Goal: Task Accomplishment & Management: Manage account settings

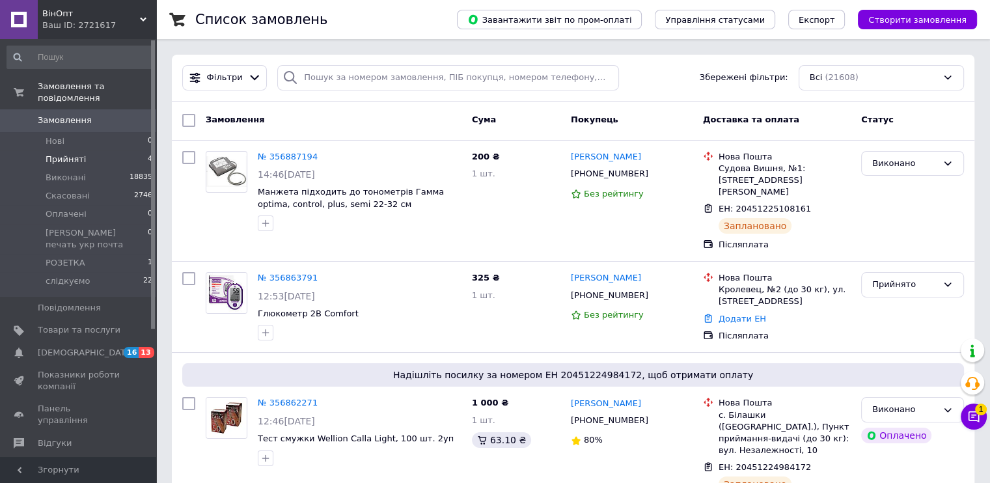
click at [63, 154] on span "Прийняті" at bounding box center [66, 160] width 40 height 12
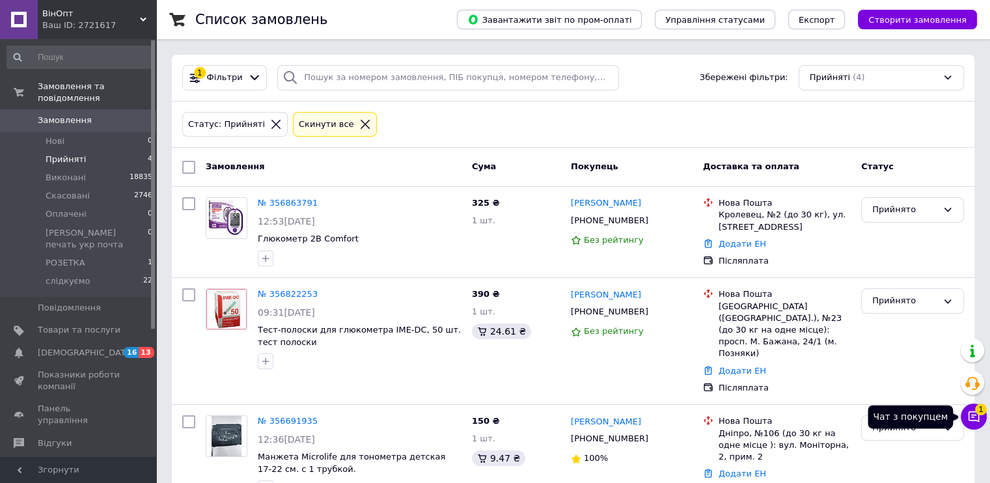
click at [976, 413] on span "1" at bounding box center [981, 408] width 12 height 12
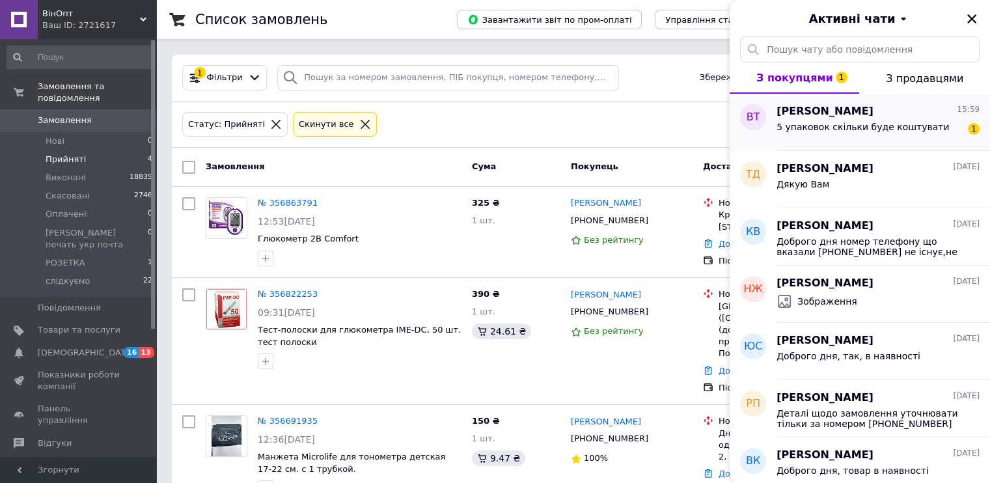
click at [817, 116] on span "Войтович Татьяна" at bounding box center [824, 111] width 97 height 15
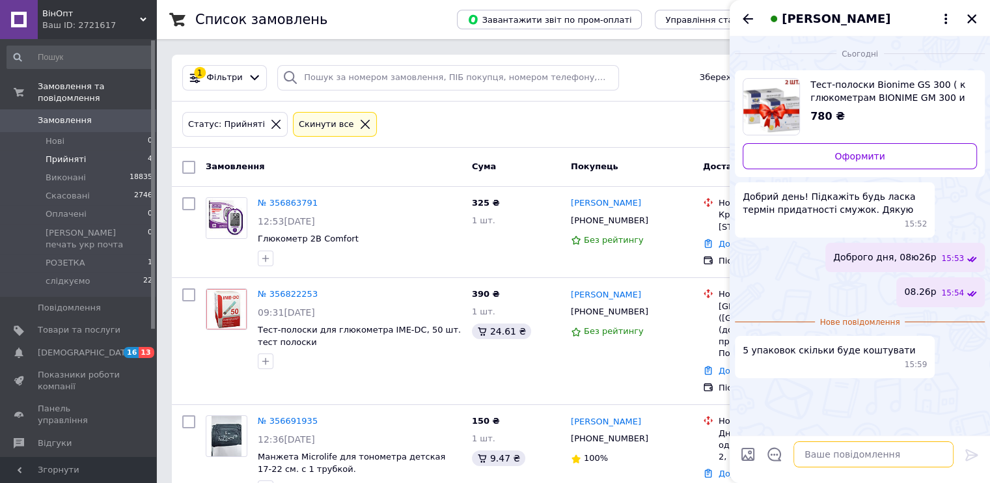
click at [893, 444] on textarea at bounding box center [873, 454] width 160 height 26
click at [890, 454] on textarea at bounding box center [873, 454] width 160 height 26
type textarea "1960грн"
click at [972, 456] on icon at bounding box center [972, 455] width 16 height 16
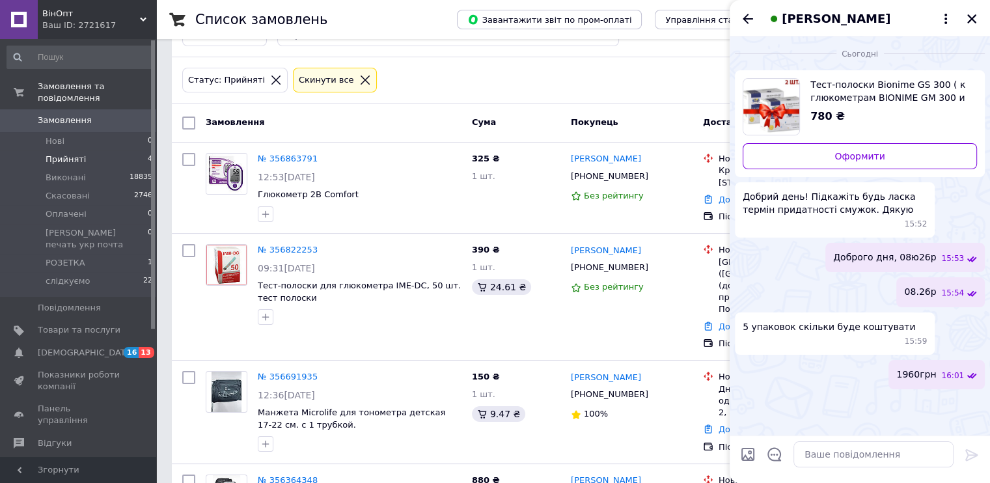
scroll to position [65, 0]
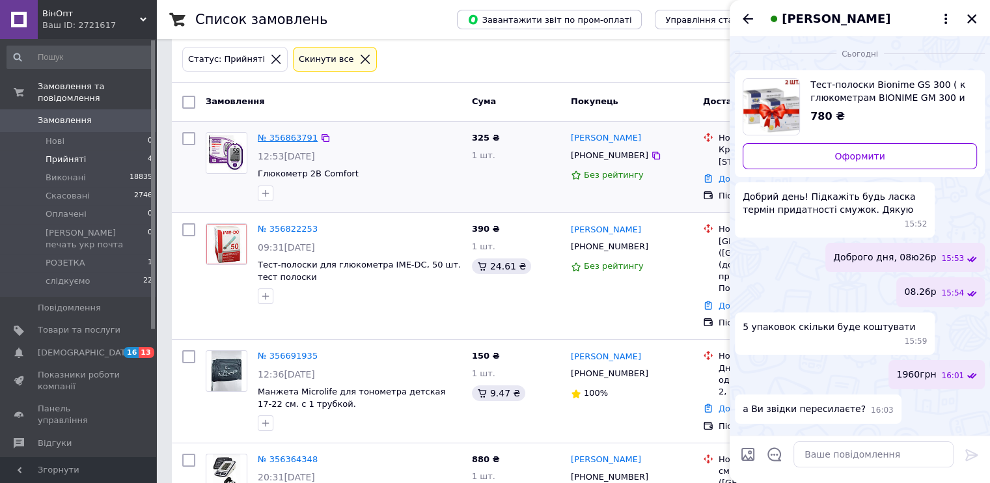
click at [292, 133] on link "№ 356863791" at bounding box center [288, 138] width 60 height 10
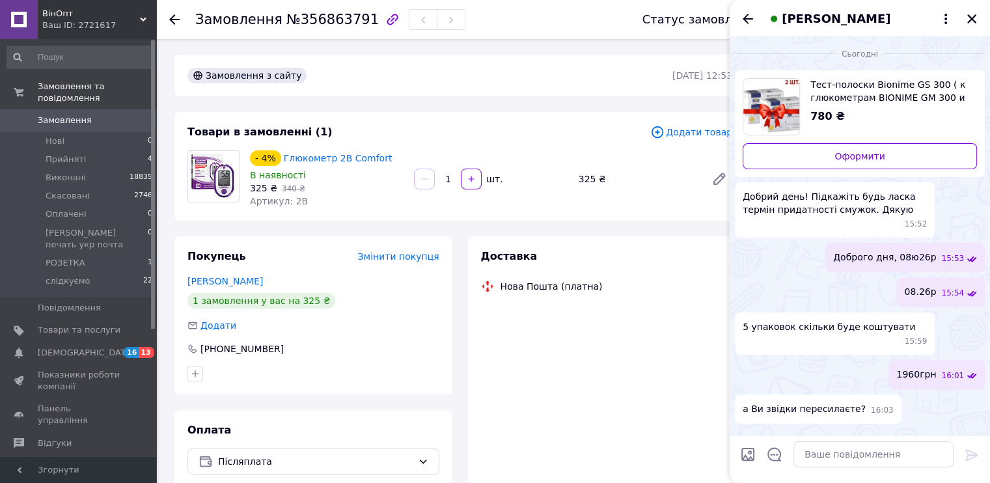
scroll to position [62, 0]
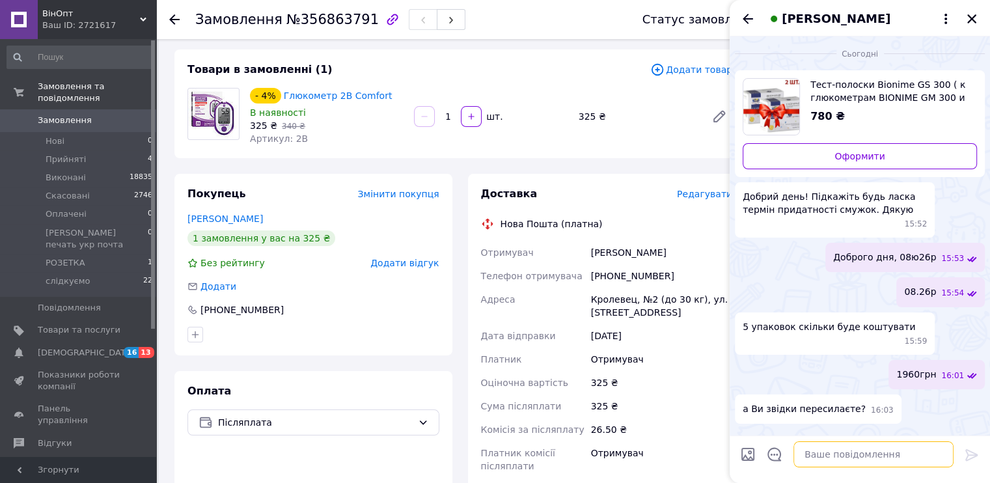
click at [840, 455] on textarea at bounding box center [873, 454] width 160 height 26
click at [854, 456] on textarea at bounding box center [873, 454] width 160 height 26
type textarea "ми з Вінниці"
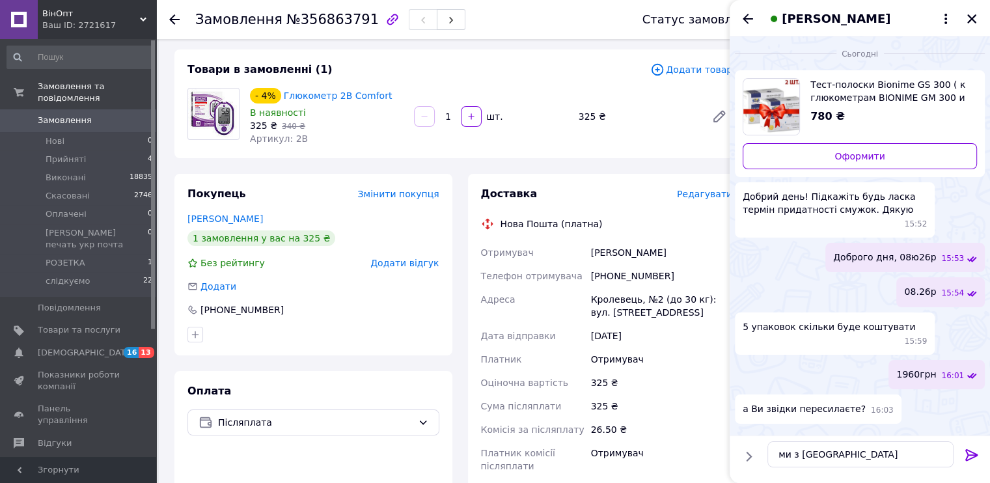
click at [966, 455] on icon at bounding box center [972, 455] width 16 height 16
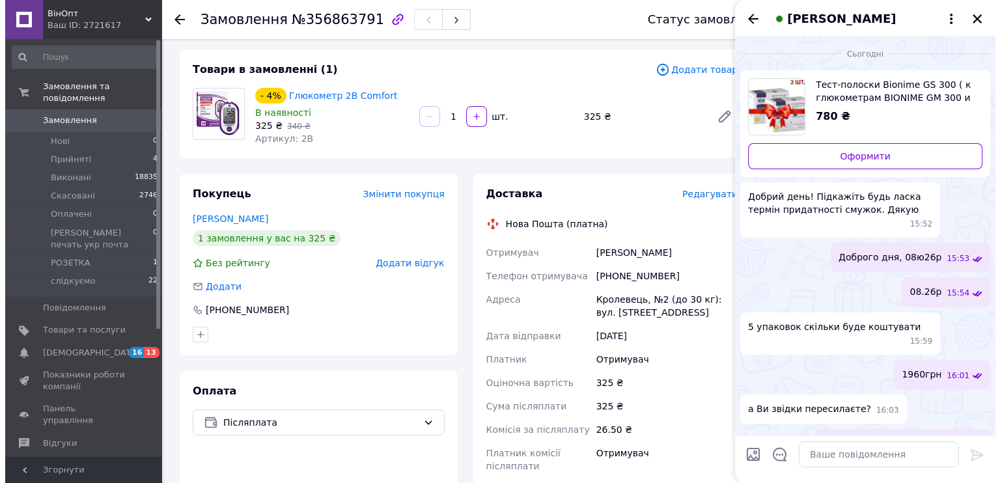
scroll to position [14, 0]
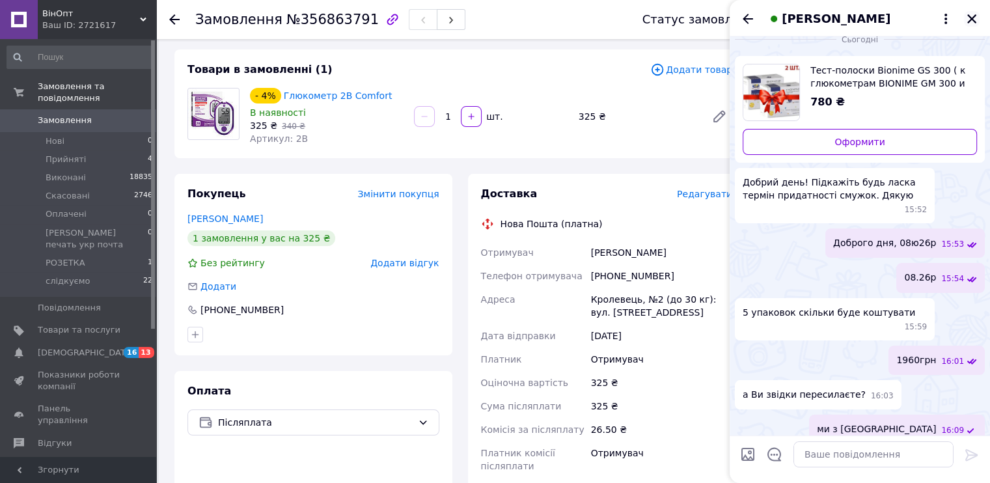
click at [971, 16] on icon "Закрити" at bounding box center [972, 19] width 12 height 12
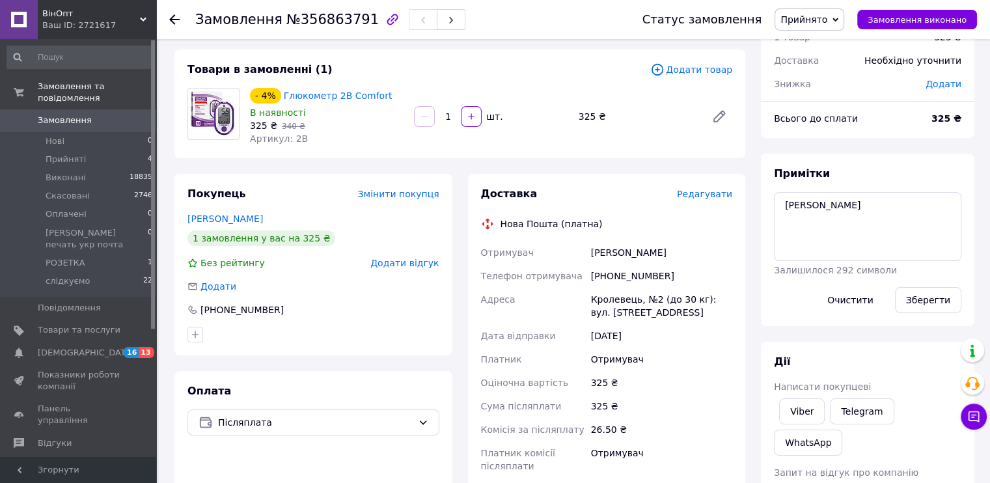
click at [702, 192] on span "Редагувати" at bounding box center [704, 194] width 55 height 10
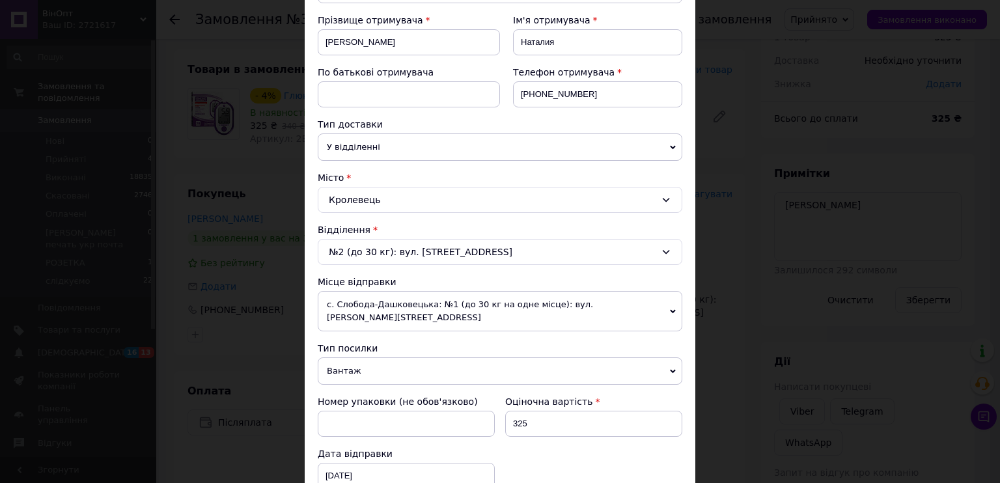
scroll to position [390, 0]
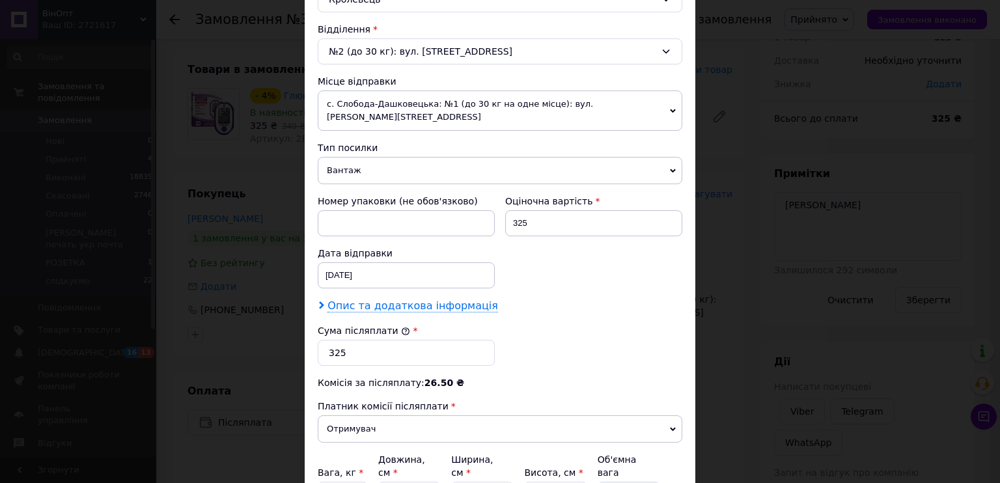
click at [393, 299] on span "Опис та додаткова інформація" at bounding box center [412, 305] width 170 height 13
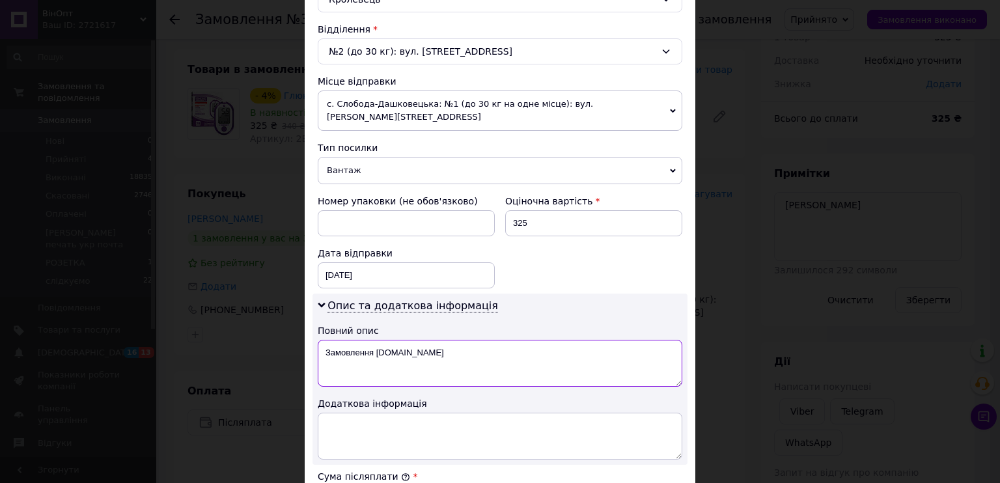
click at [388, 340] on textarea "Замовлення Prom.ua" at bounding box center [500, 363] width 364 height 47
click at [388, 340] on textarea "глюкометр 2В" at bounding box center [500, 363] width 364 height 47
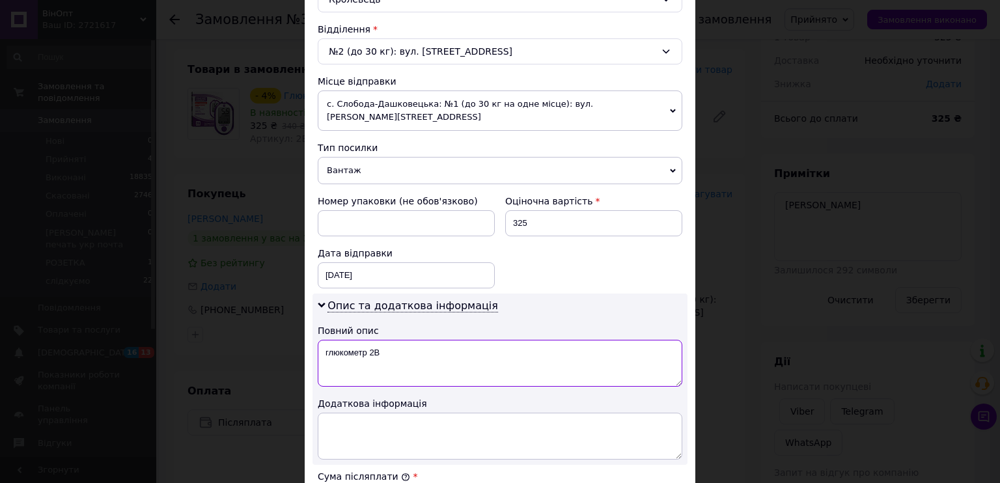
click at [388, 340] on textarea "глюкометр 2В" at bounding box center [500, 363] width 364 height 47
type textarea "глюкометр 2В"
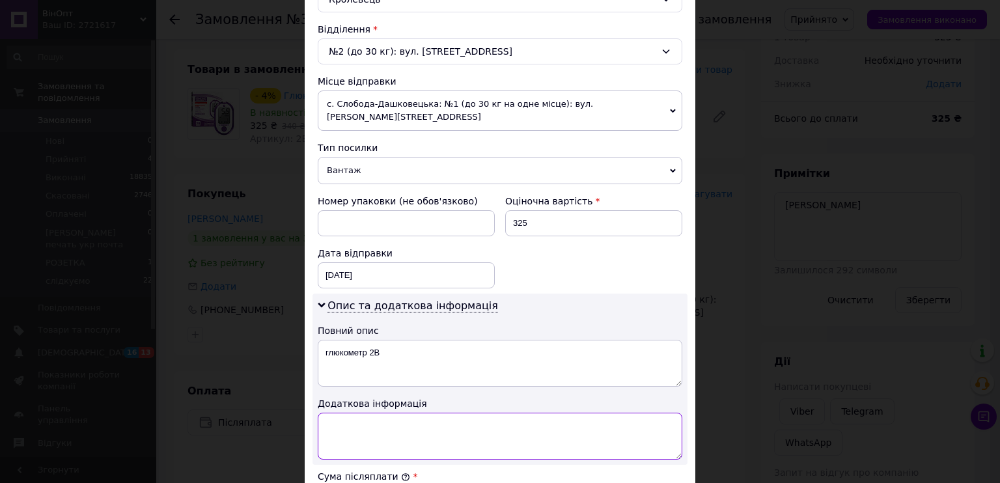
click at [403, 413] on textarea at bounding box center [500, 436] width 364 height 47
paste textarea "глюкометр 2В"
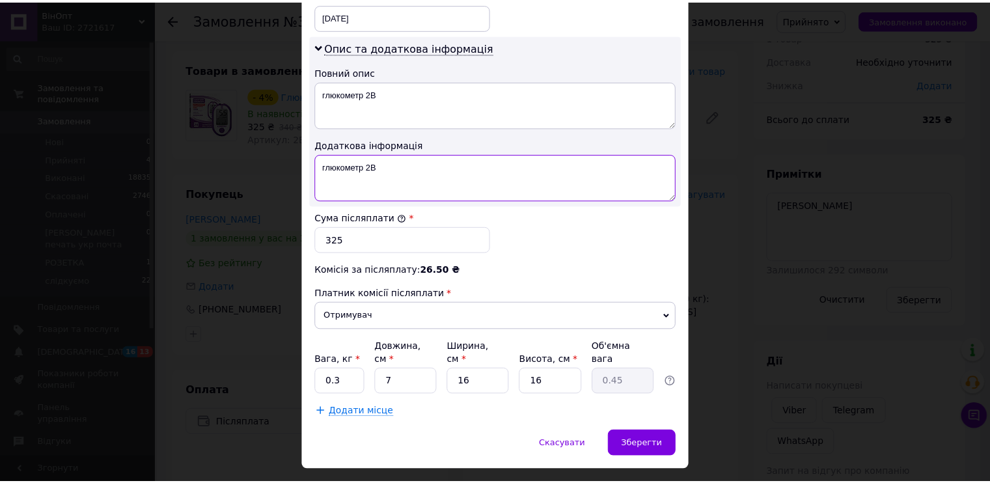
scroll to position [651, 0]
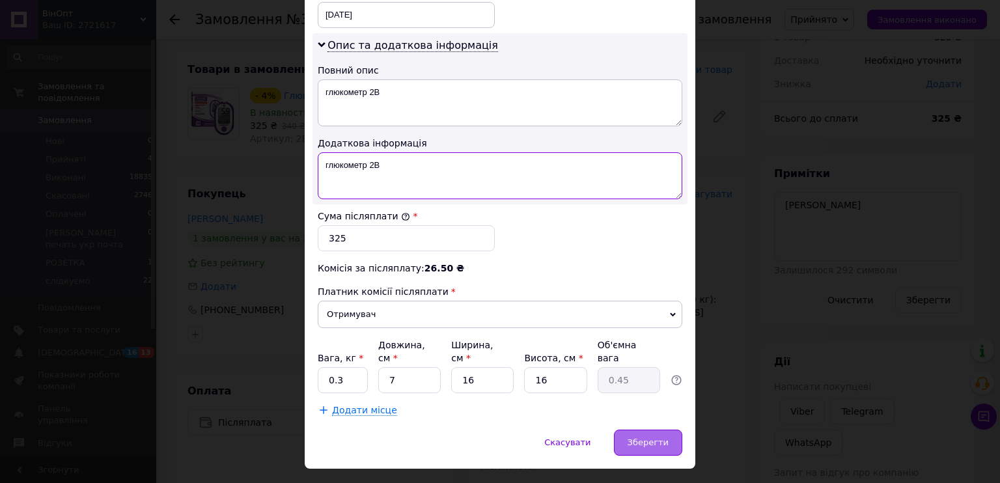
type textarea "глюкометр 2В"
click at [646, 437] on span "Зберегти" at bounding box center [647, 442] width 41 height 10
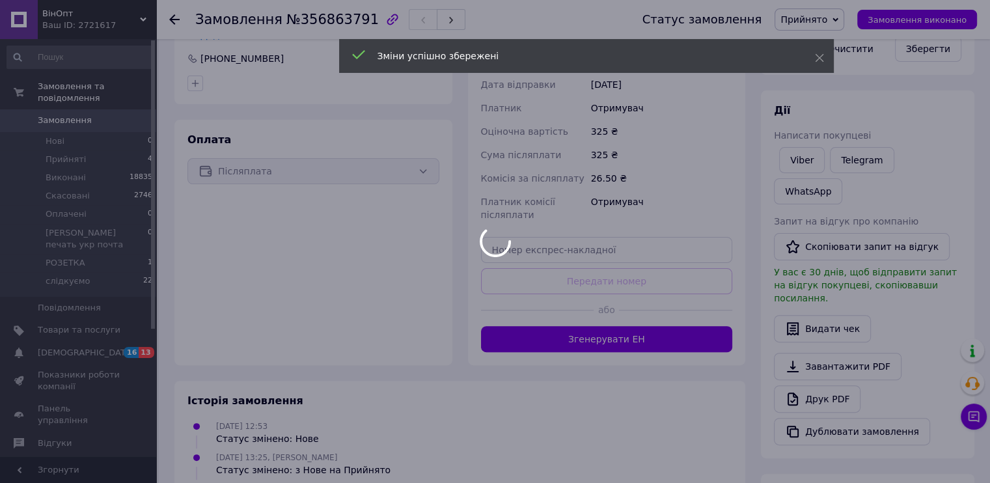
scroll to position [323, 0]
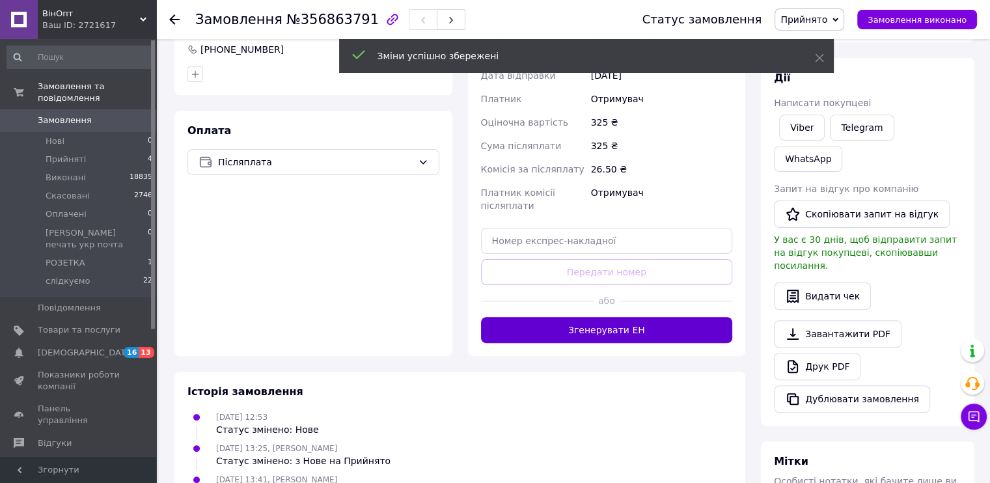
click at [622, 335] on button "Згенерувати ЕН" at bounding box center [607, 330] width 252 height 26
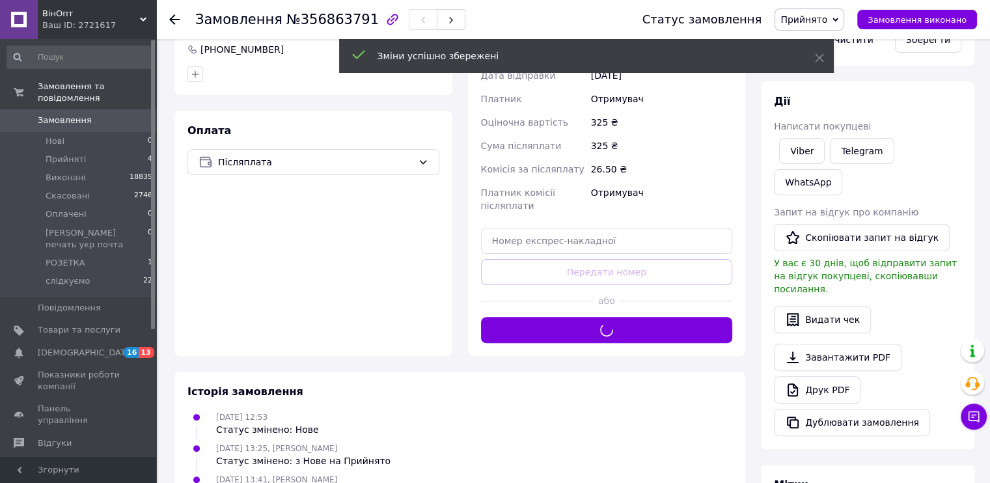
scroll to position [0, 0]
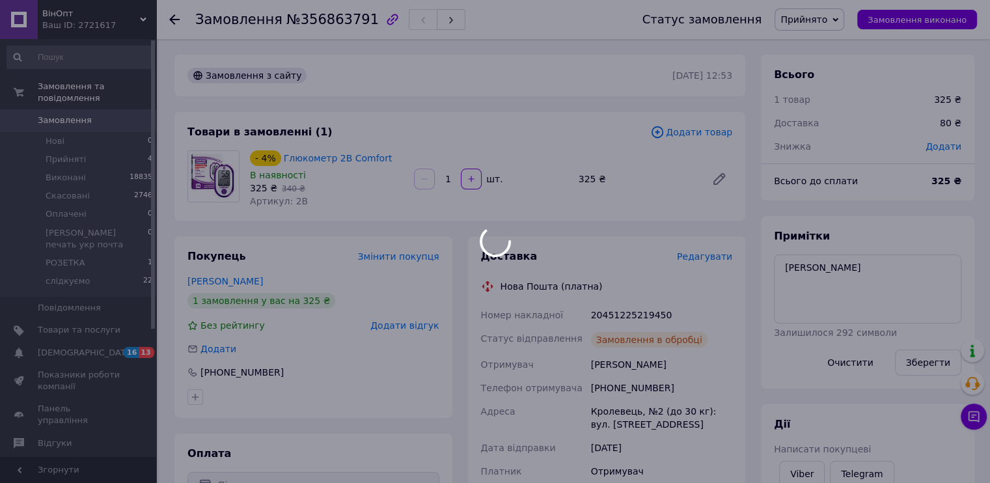
click at [612, 317] on body "ВінОпт Ваш ID: 2721617 Сайт ВінОпт Кабінет покупця Перевірити стан системи Стор…" at bounding box center [495, 487] width 990 height 974
click at [612, 317] on div "20451225219450" at bounding box center [661, 314] width 146 height 23
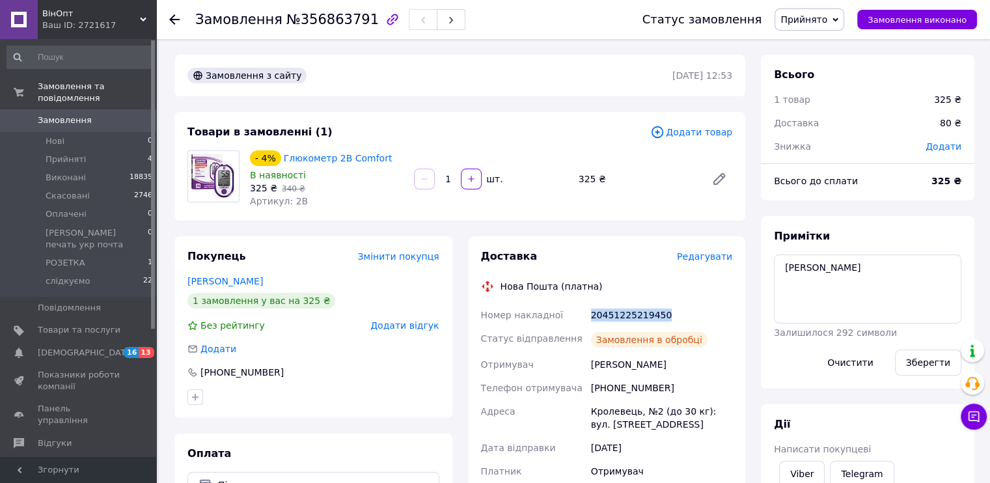
copy div "20451225219450"
click at [811, 465] on link "Viber" at bounding box center [802, 474] width 46 height 26
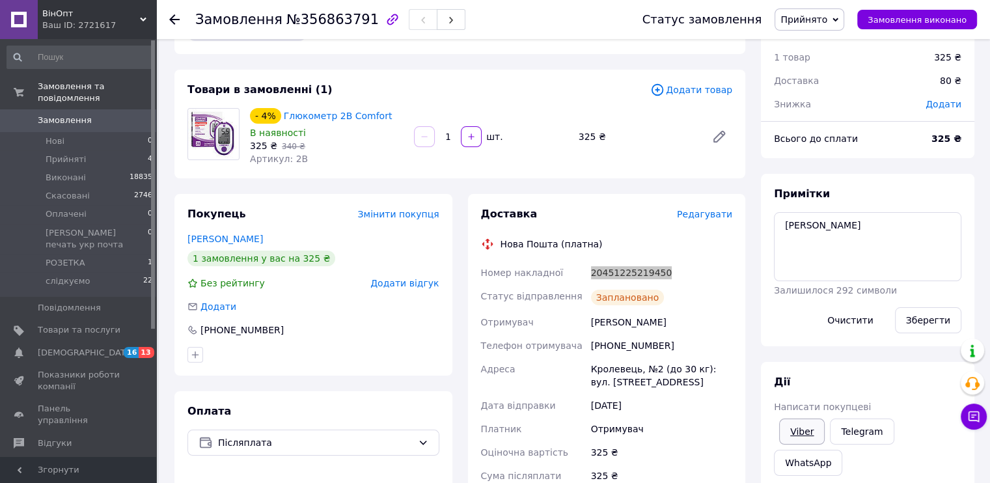
scroll to position [65, 0]
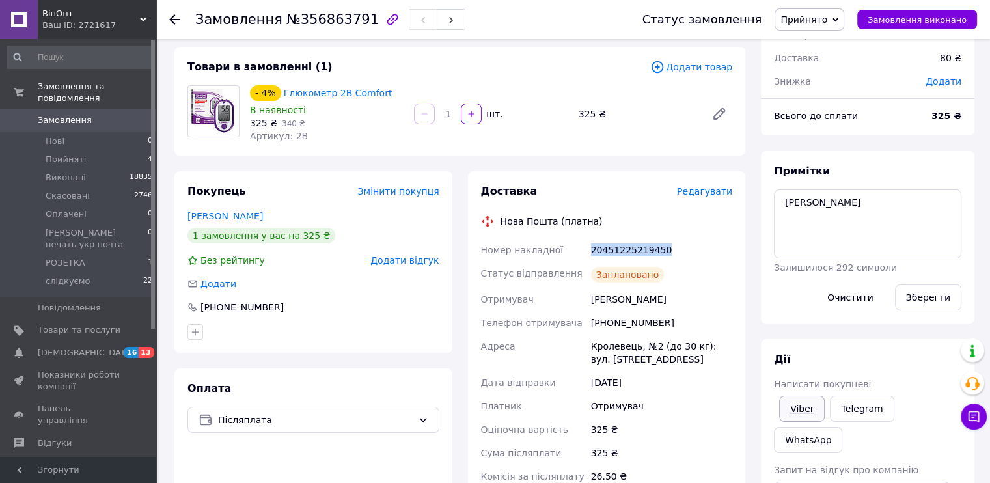
click at [802, 411] on link "Viber" at bounding box center [802, 409] width 46 height 26
click at [945, 23] on span "Замовлення виконано" at bounding box center [916, 20] width 99 height 10
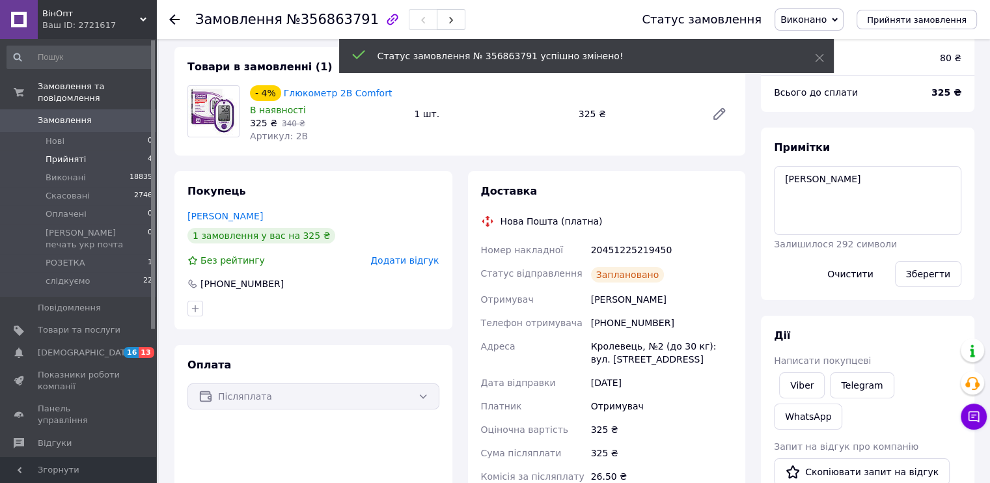
click at [75, 154] on span "Прийняті" at bounding box center [66, 160] width 40 height 12
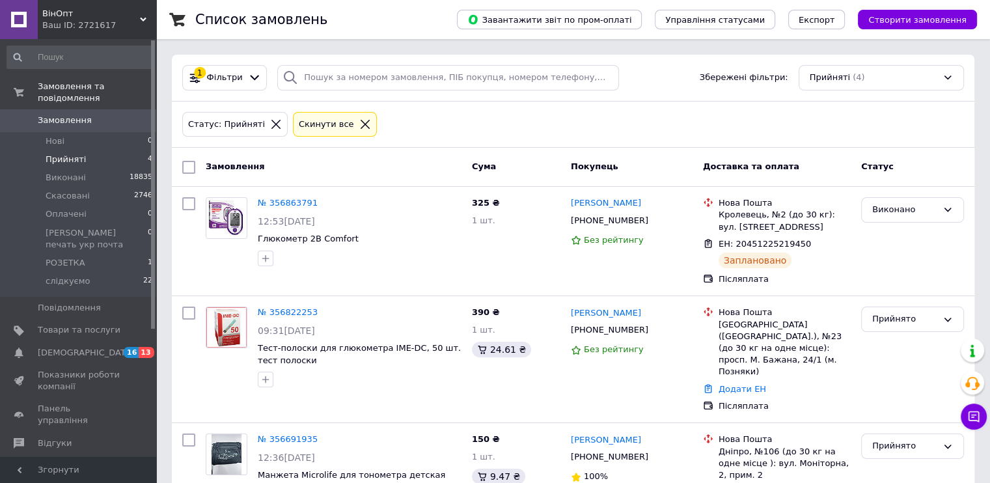
click at [79, 154] on span "Прийняті" at bounding box center [66, 160] width 40 height 12
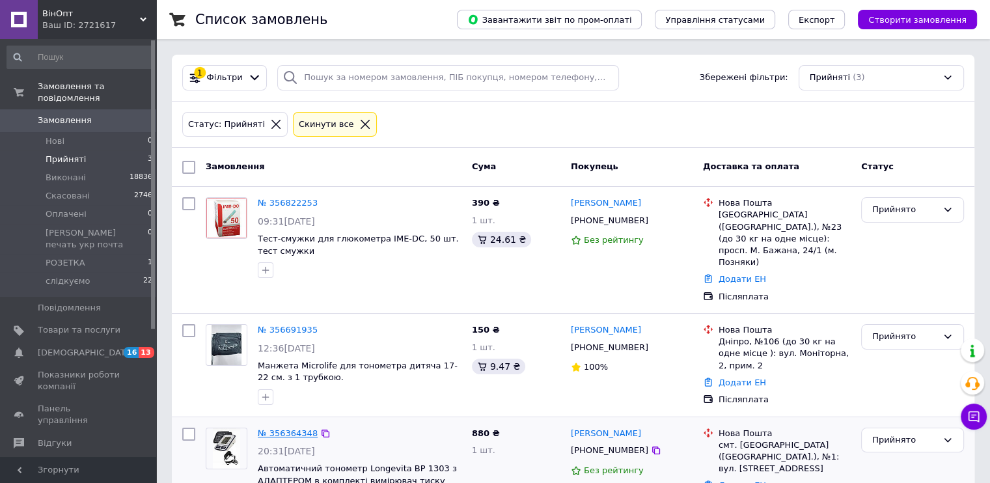
click at [291, 428] on link "№ 356364348" at bounding box center [288, 433] width 60 height 10
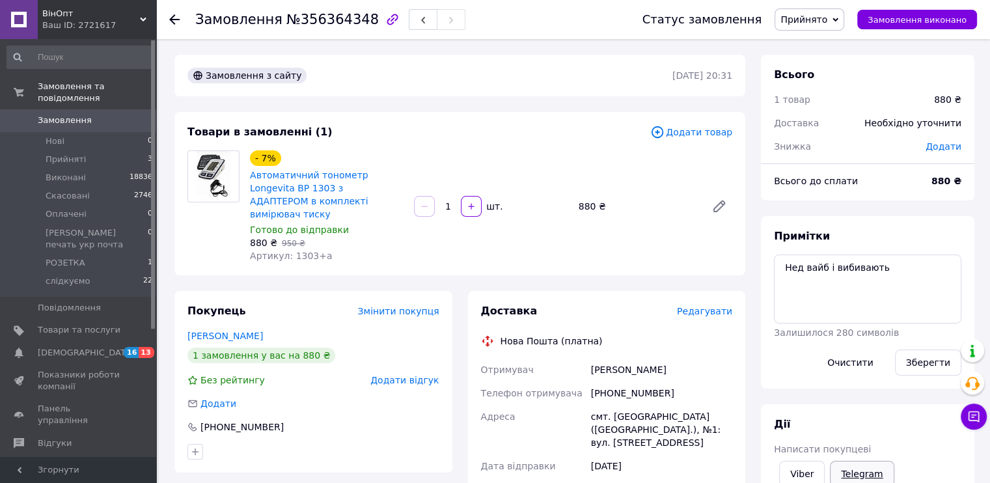
click at [856, 472] on link "Telegram" at bounding box center [862, 474] width 64 height 26
drag, startPoint x: 109, startPoint y: 23, endPoint x: 116, endPoint y: 23, distance: 7.2
click at [111, 23] on div "Ваш ID: 2721617" at bounding box center [99, 26] width 114 height 12
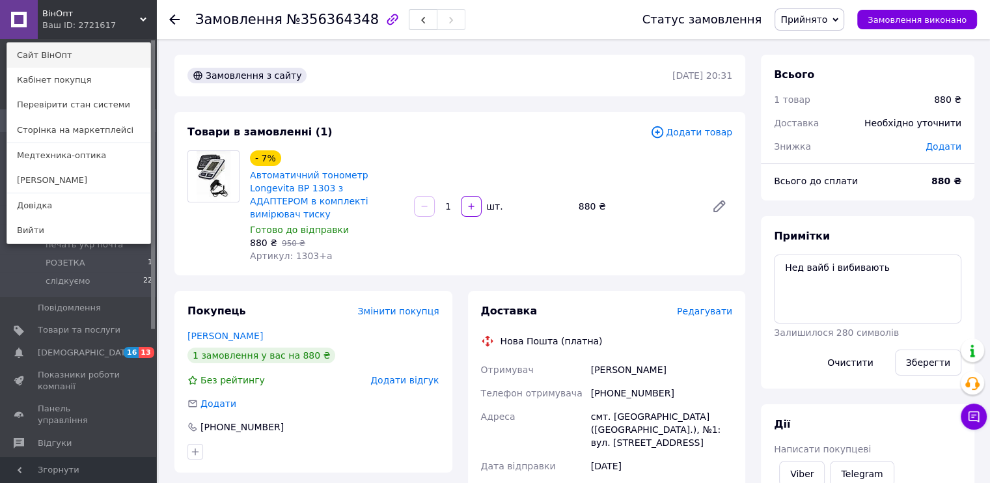
click at [94, 53] on link "Сайт ВінОпт" at bounding box center [78, 55] width 143 height 25
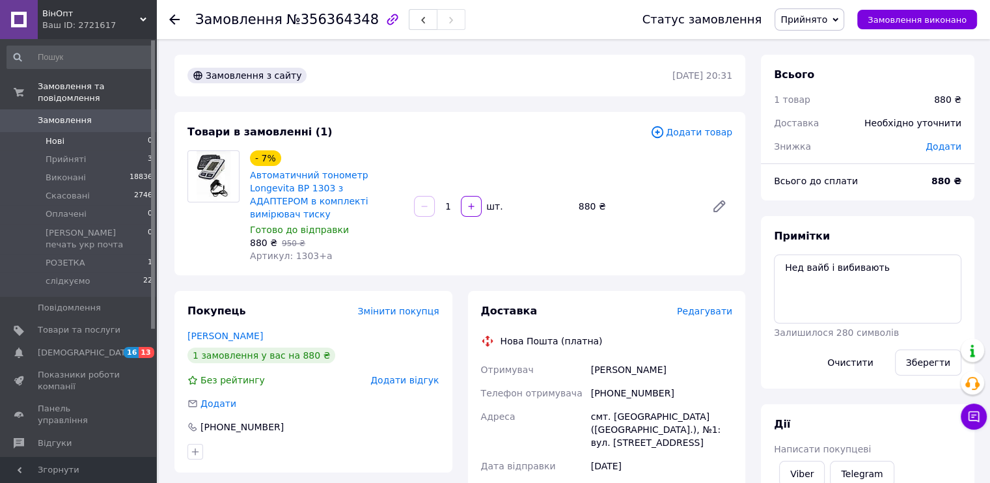
click at [74, 132] on li "Нові 0" at bounding box center [80, 141] width 160 height 18
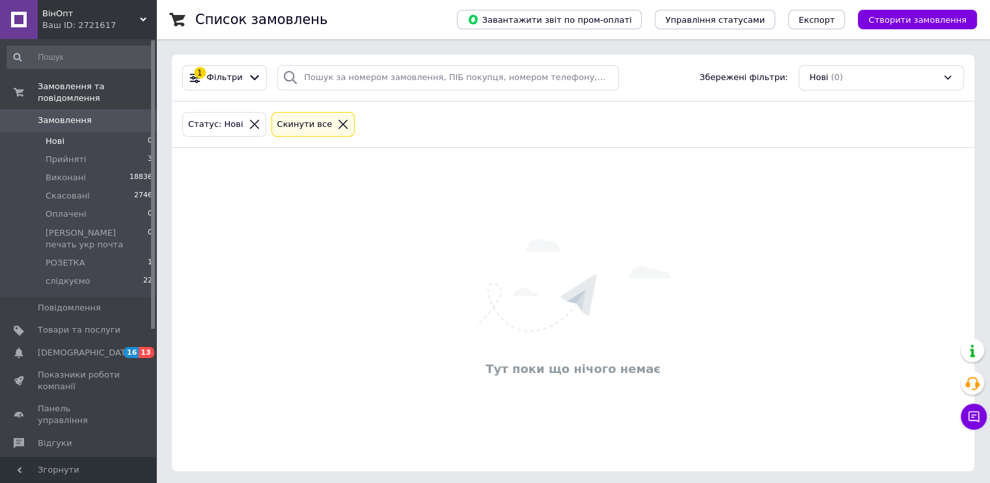
click at [73, 132] on li "Нові 0" at bounding box center [80, 141] width 160 height 18
click at [64, 154] on span "Прийняті" at bounding box center [66, 160] width 40 height 12
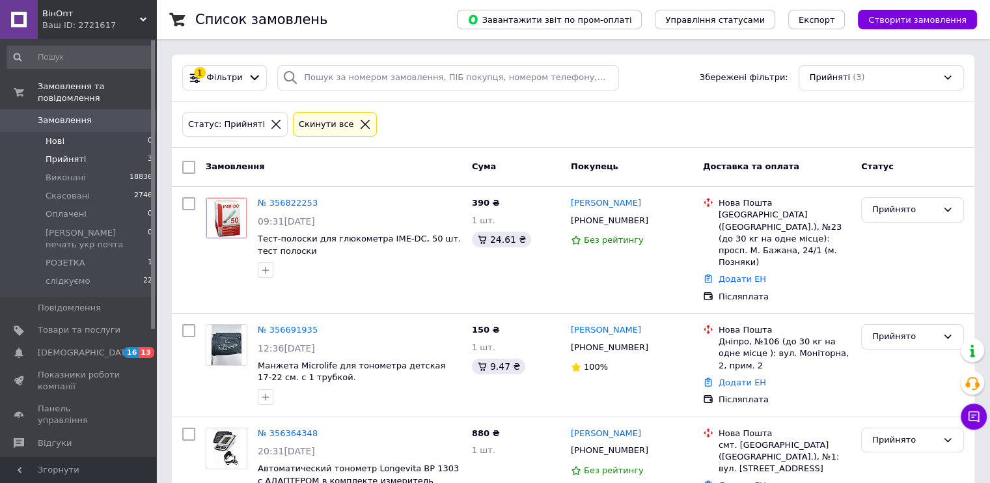
click at [57, 135] on span "Нові" at bounding box center [55, 141] width 19 height 12
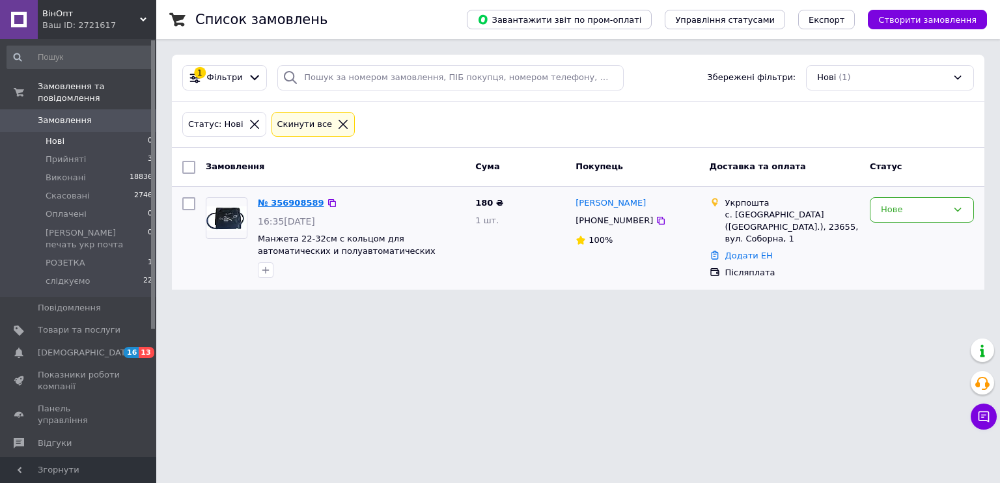
click at [292, 204] on link "№ 356908589" at bounding box center [291, 203] width 66 height 10
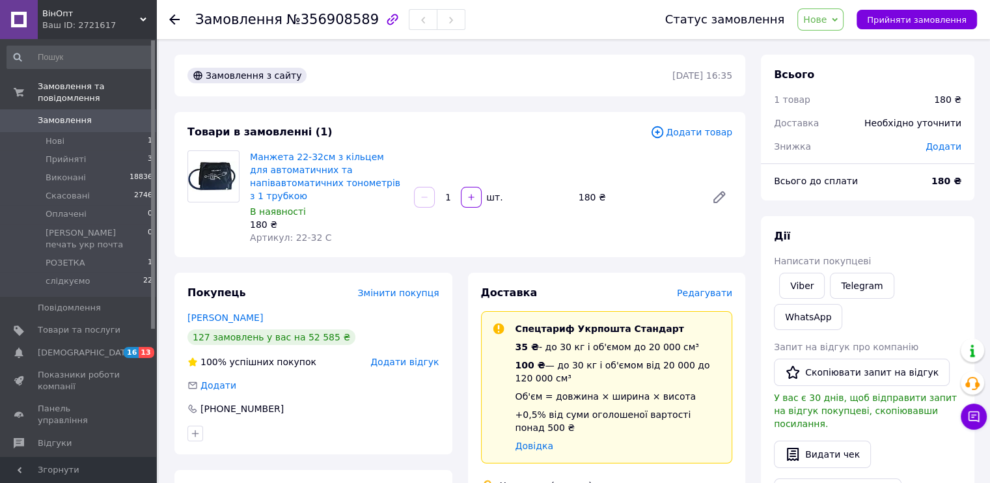
click at [709, 288] on span "Редагувати" at bounding box center [704, 293] width 55 height 10
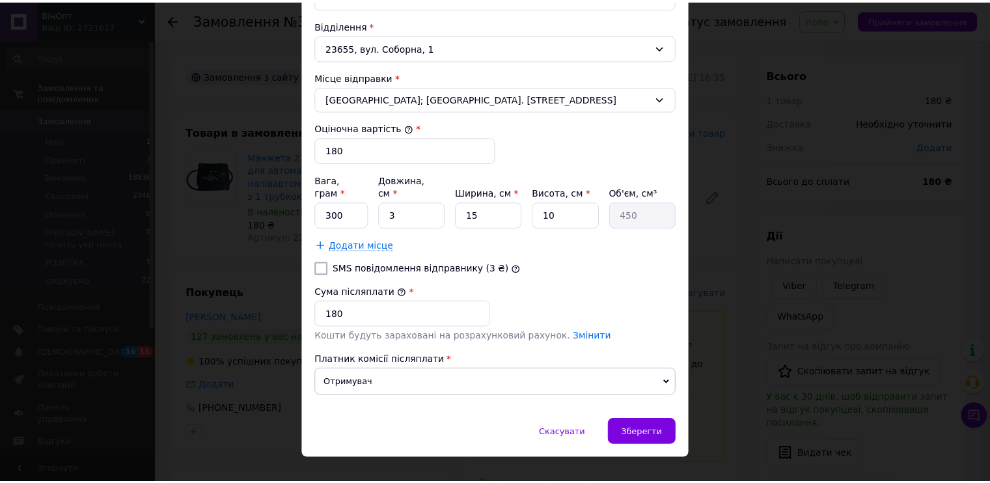
scroll to position [448, 0]
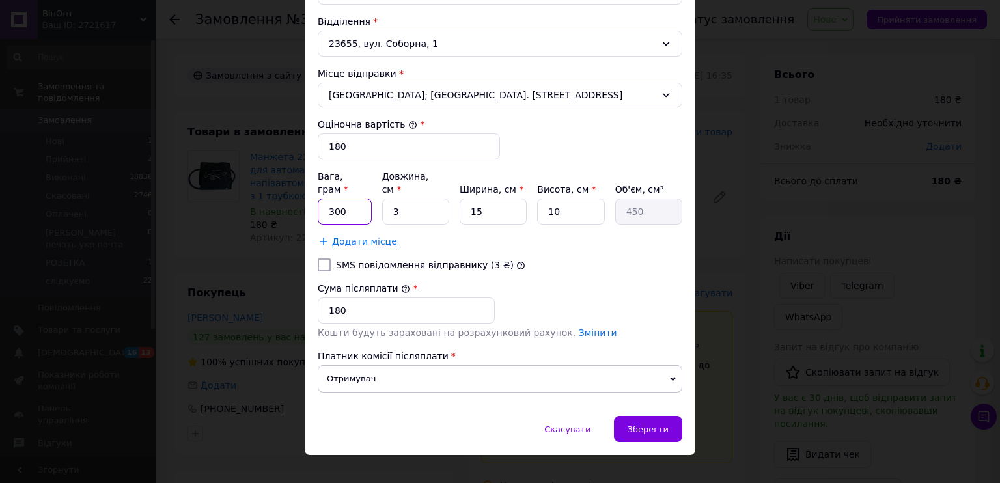
click at [348, 198] on input "300" at bounding box center [345, 211] width 54 height 26
type input "125"
click at [661, 424] on span "Зберегти" at bounding box center [647, 429] width 41 height 10
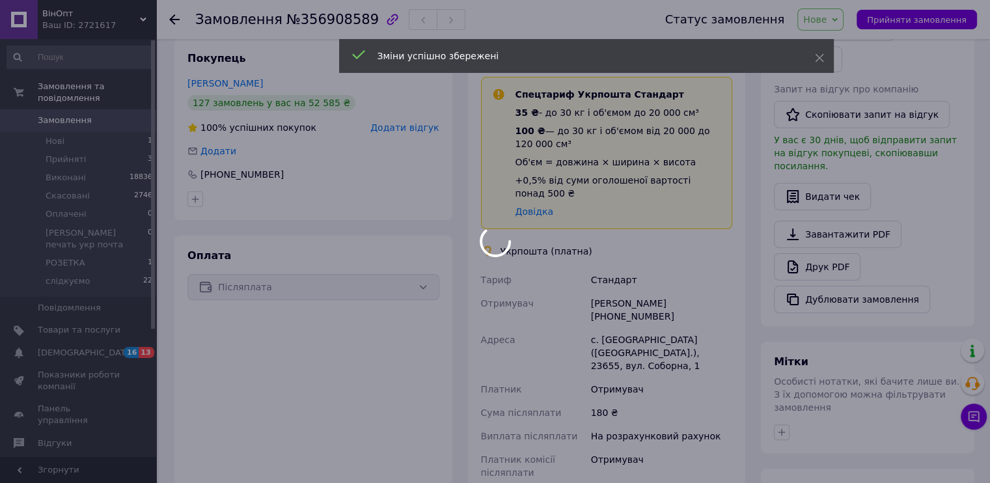
scroll to position [390, 0]
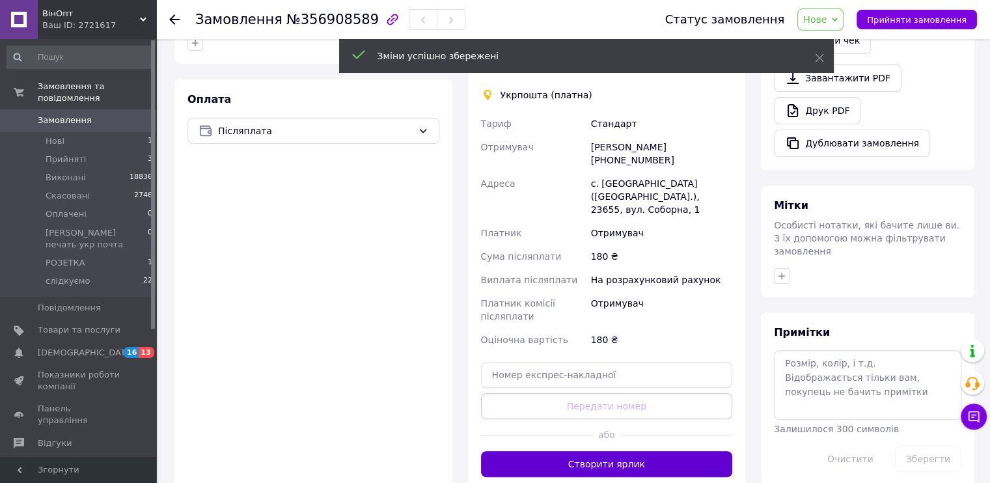
click at [646, 451] on button "Створити ярлик" at bounding box center [607, 464] width 252 height 26
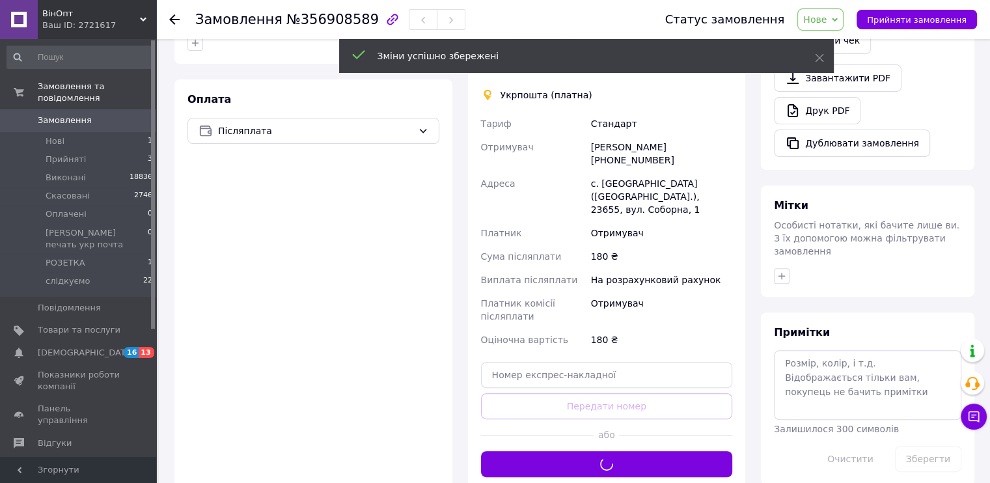
scroll to position [130, 0]
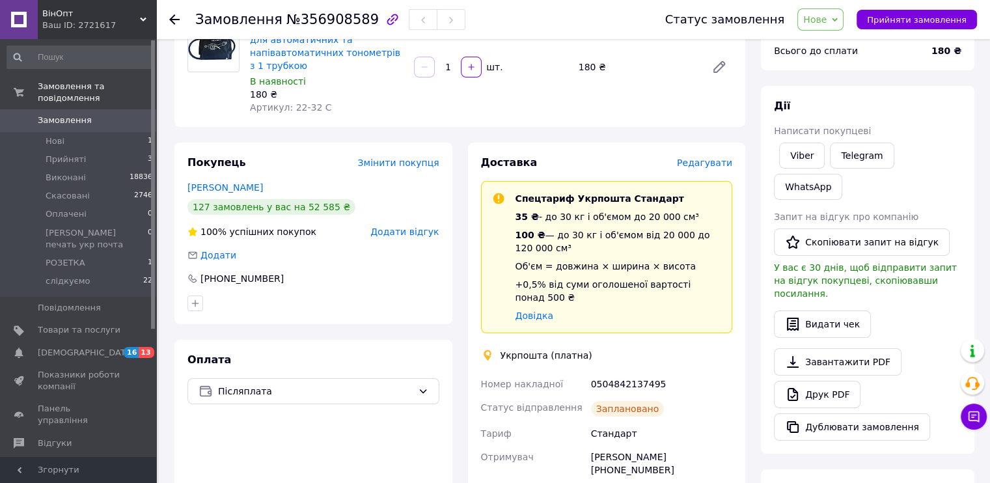
click at [837, 17] on icon at bounding box center [835, 20] width 6 height 6
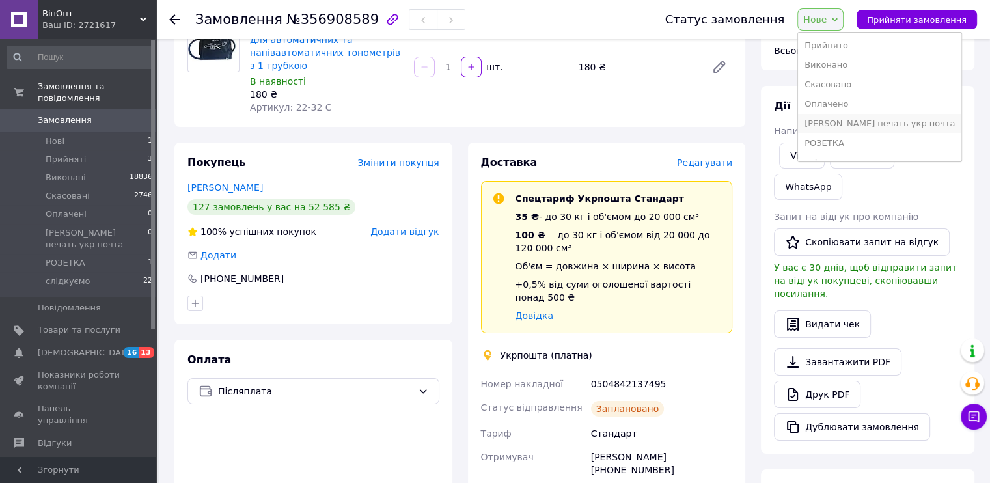
click at [854, 124] on li "[PERSON_NAME] печать укр почта" at bounding box center [879, 124] width 163 height 20
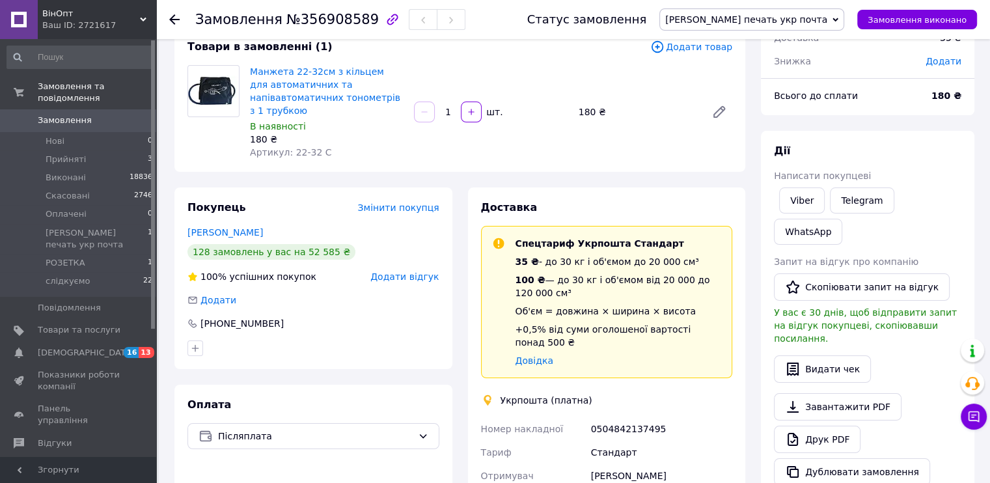
scroll to position [112, 0]
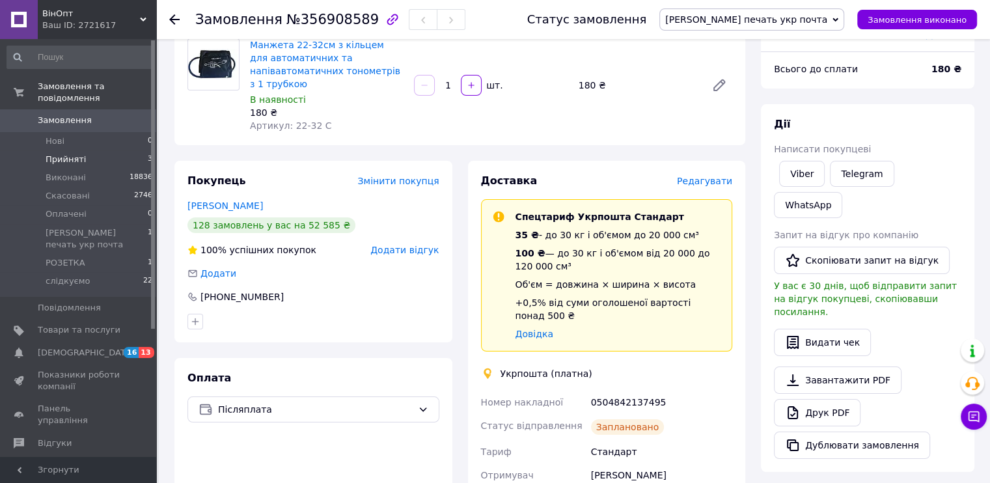
click at [70, 154] on span "Прийняті" at bounding box center [66, 160] width 40 height 12
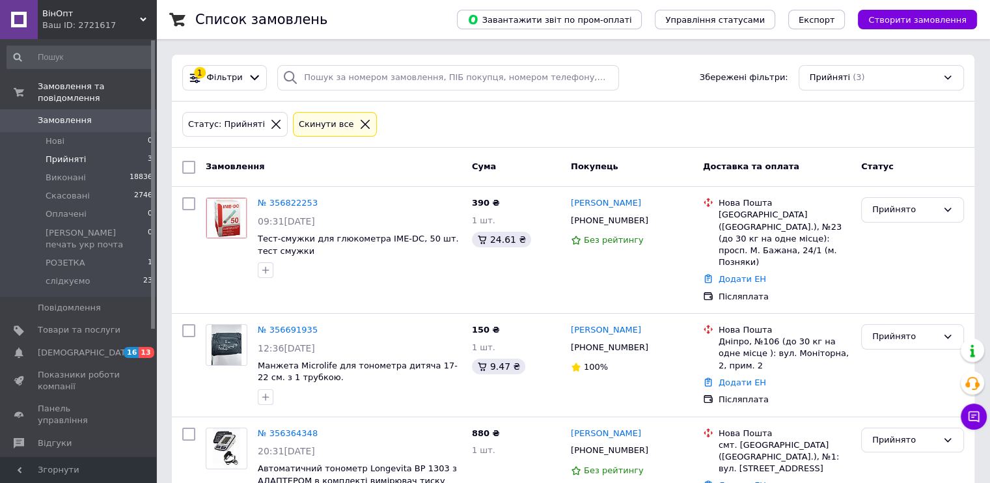
click at [62, 154] on span "Прийняті" at bounding box center [66, 160] width 40 height 12
click at [87, 205] on li "Оплачені 0" at bounding box center [80, 214] width 160 height 18
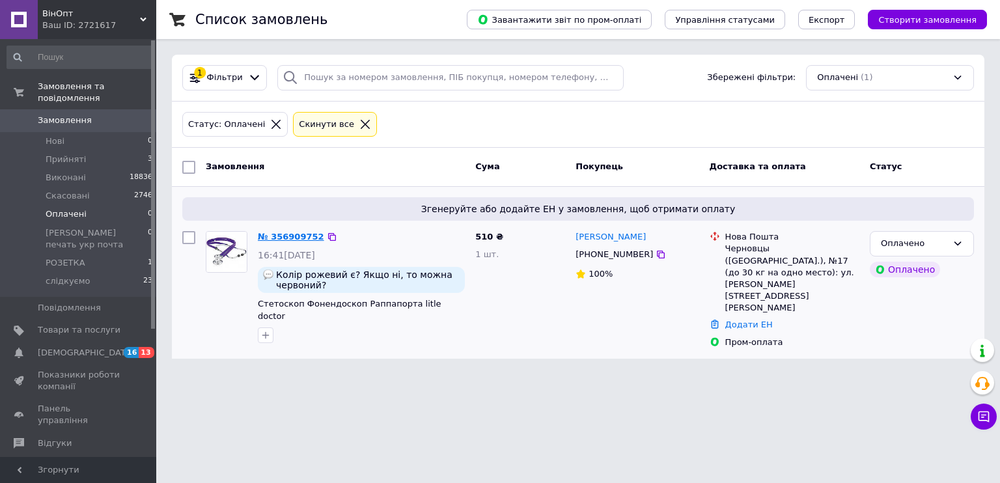
click at [304, 232] on link "№ 356909752" at bounding box center [291, 237] width 66 height 10
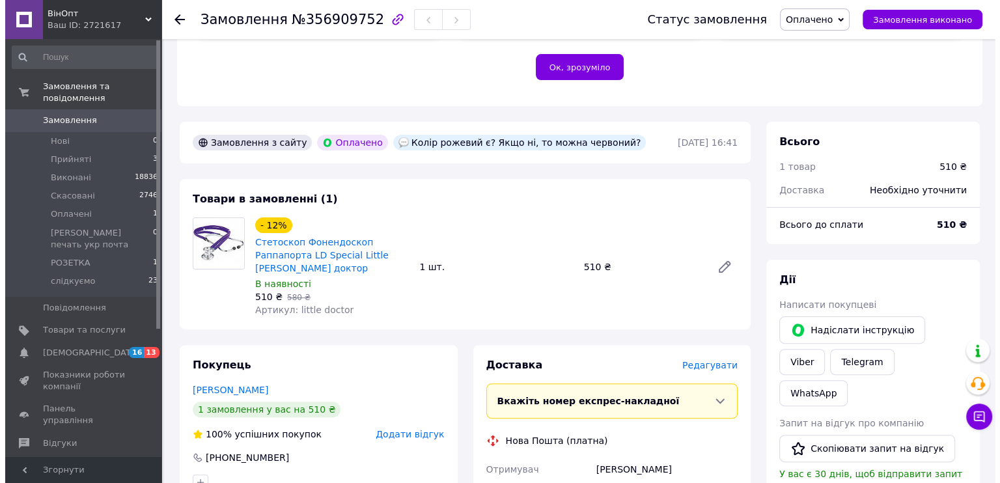
scroll to position [390, 0]
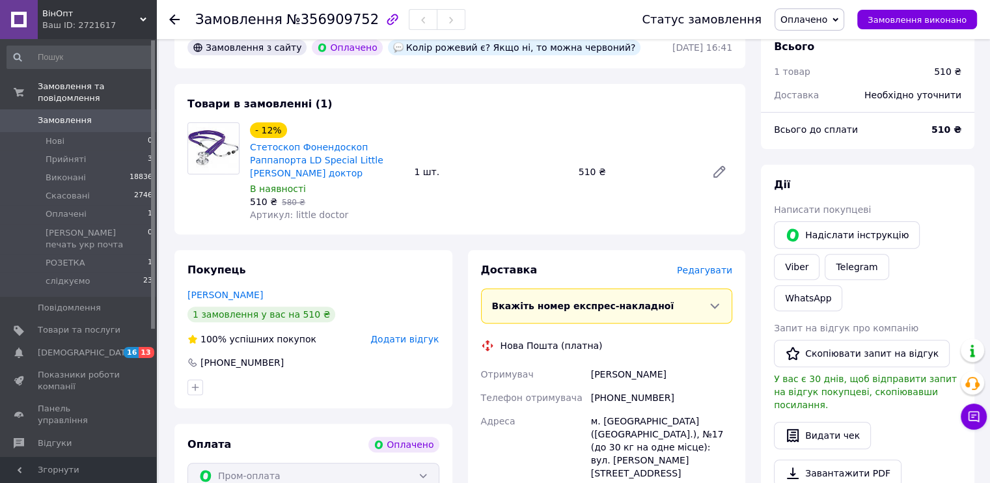
click at [703, 265] on span "Редагувати" at bounding box center [704, 270] width 55 height 10
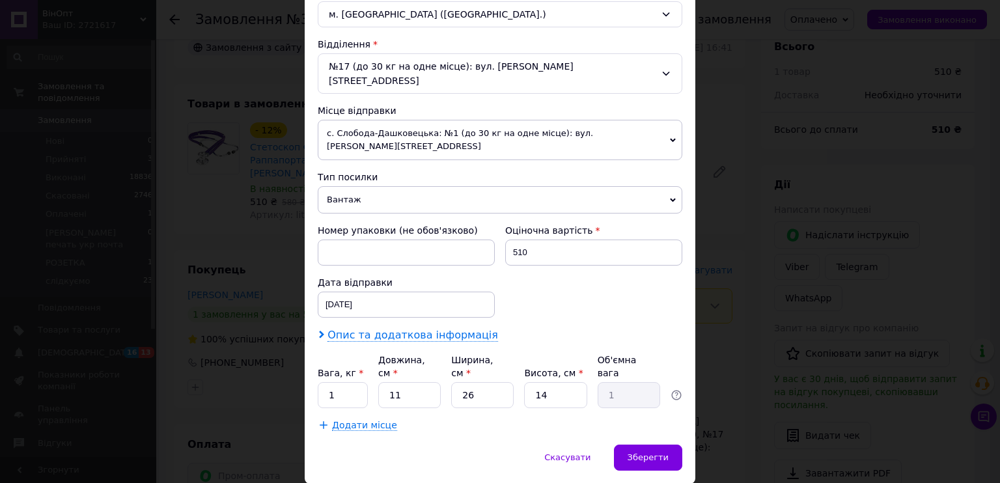
scroll to position [377, 0]
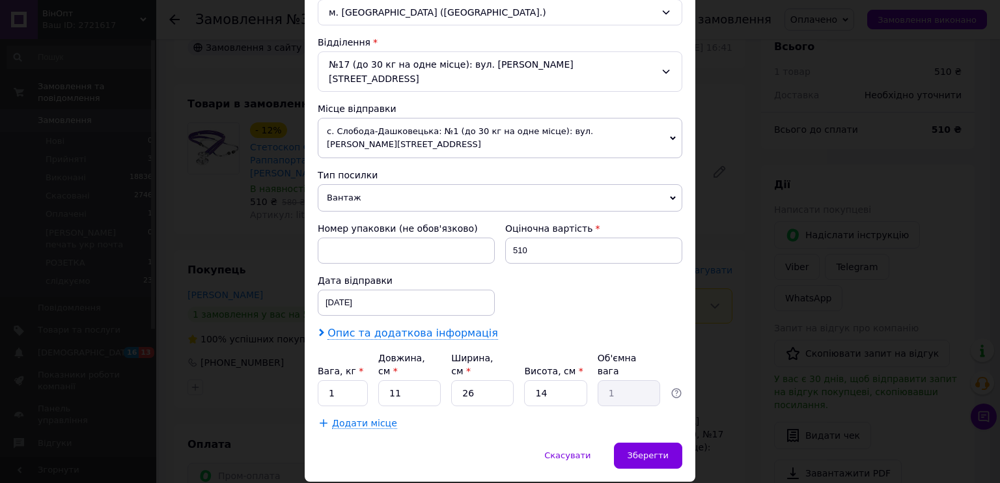
click at [411, 327] on span "Опис та додаткова інформація" at bounding box center [412, 333] width 170 height 13
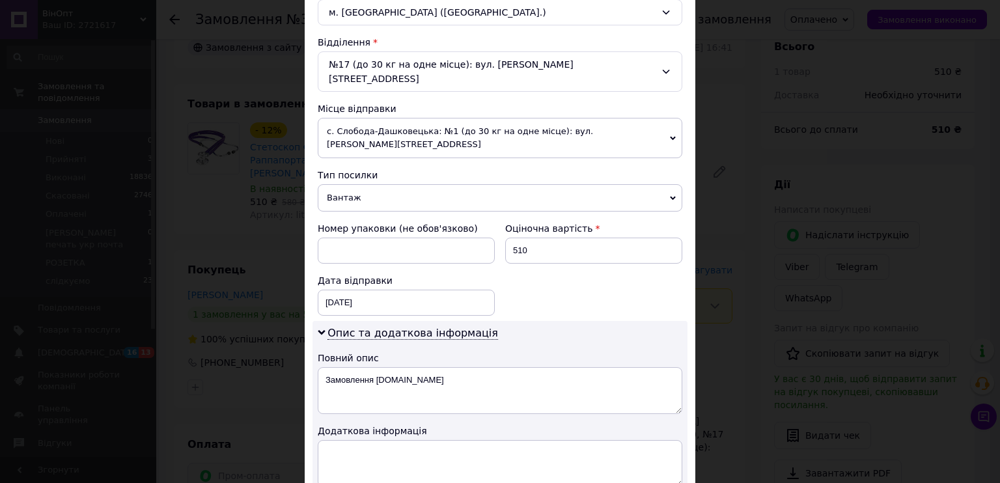
click at [242, 219] on div "× Редагування доставки Спосіб доставки Нова Пошта (платна) Платник Отримувач Ві…" at bounding box center [500, 241] width 1000 height 483
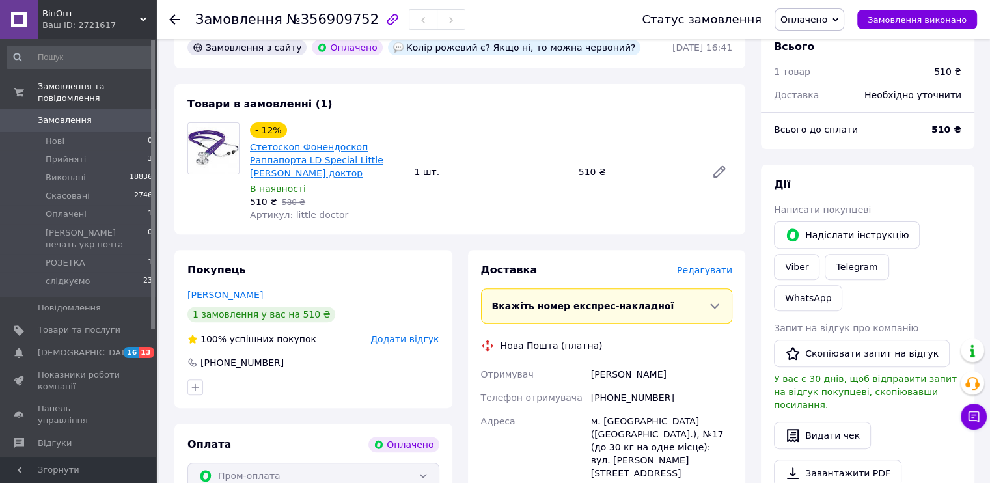
click at [343, 160] on link "Стетоскоп Фонендоскоп Раппапорта LD Special Little doctor літл доктор" at bounding box center [316, 160] width 133 height 36
click at [715, 265] on span "Редагувати" at bounding box center [704, 270] width 55 height 10
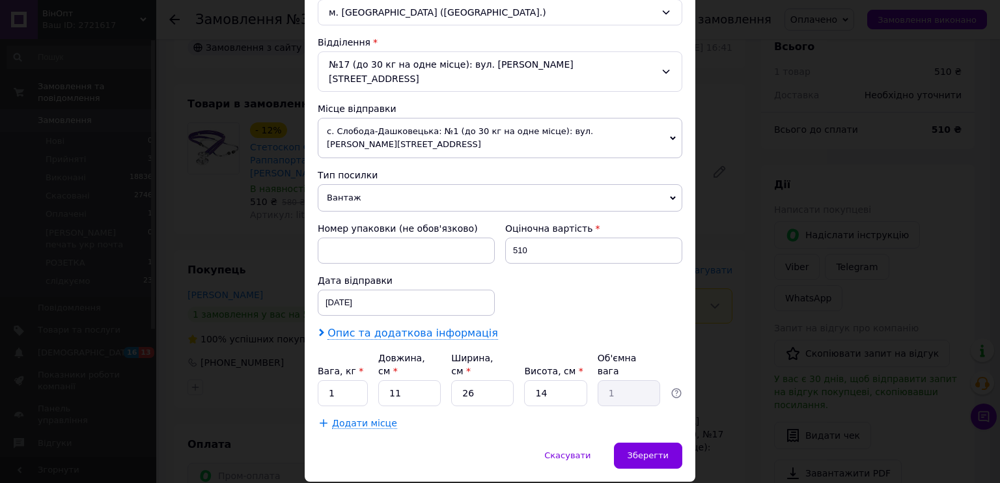
click at [375, 327] on span "Опис та додаткова інформація" at bounding box center [412, 333] width 170 height 13
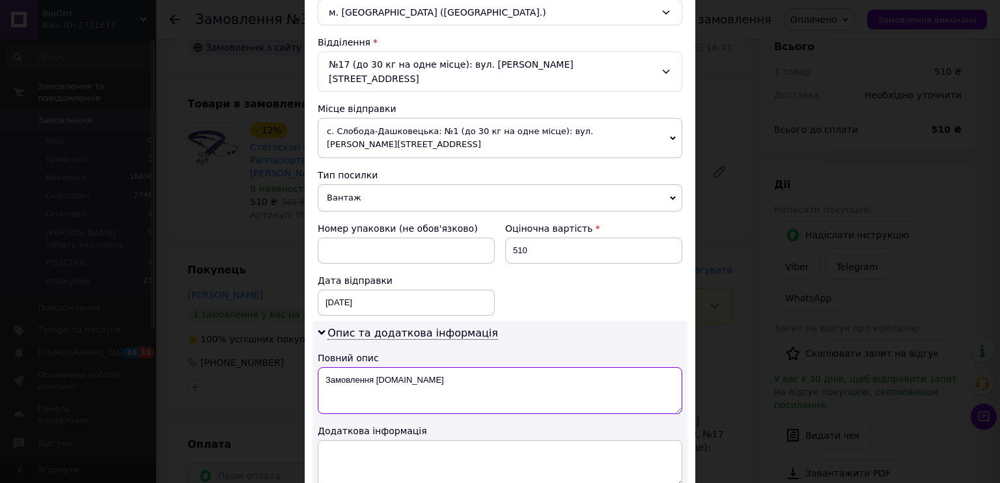
click at [368, 367] on textarea "Замовлення Prom.ua" at bounding box center [500, 390] width 364 height 47
click at [368, 367] on textarea "стер лд син пром рр" at bounding box center [500, 390] width 364 height 47
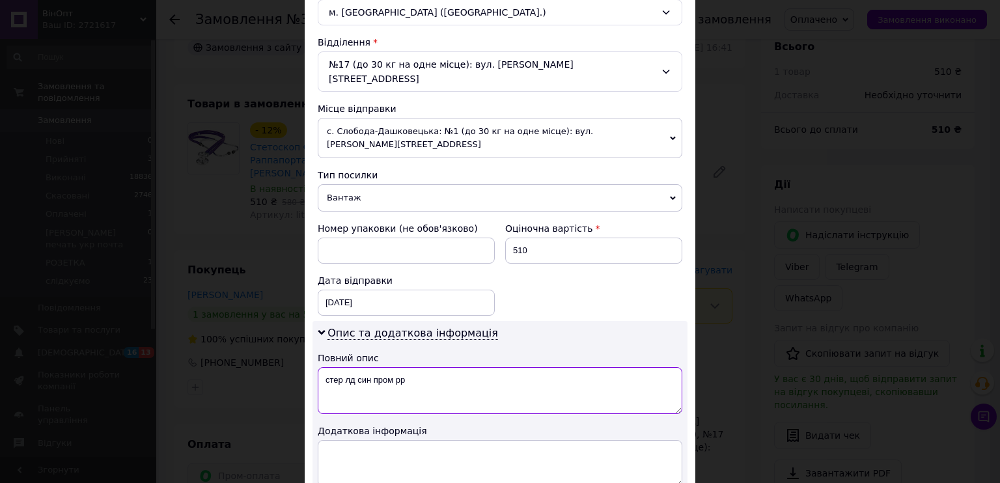
click at [368, 367] on textarea "стер лд син пром рр" at bounding box center [500, 390] width 364 height 47
click at [338, 367] on textarea "стер лд син пром рр" at bounding box center [500, 390] width 364 height 47
click at [342, 367] on textarea "стер лд син пром рр" at bounding box center [500, 390] width 364 height 47
click at [341, 367] on textarea "стер лд син пром рр" at bounding box center [500, 390] width 364 height 47
click at [371, 367] on textarea "стет лд син пром рр" at bounding box center [500, 390] width 364 height 47
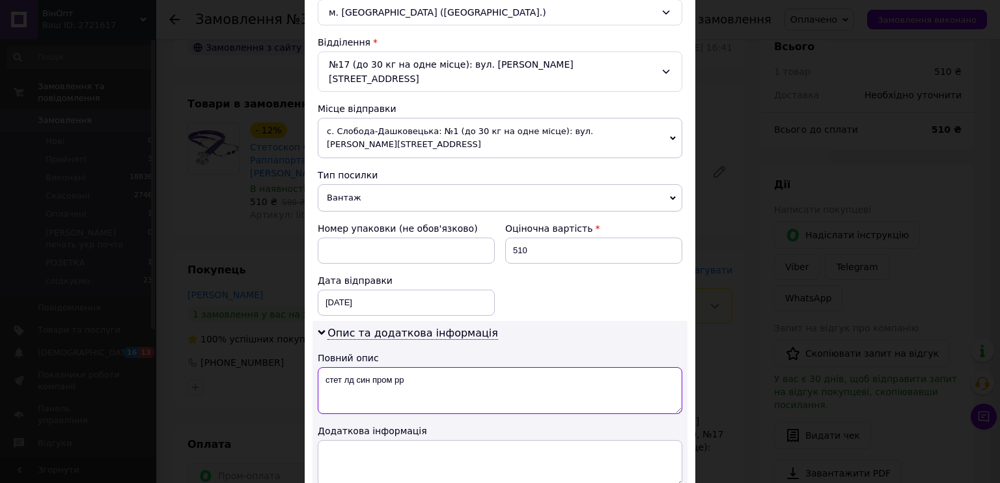
click at [371, 367] on textarea "стет лд син пром рр" at bounding box center [500, 390] width 364 height 47
type textarea "стет лд син пром рр"
click at [367, 440] on textarea at bounding box center [500, 463] width 364 height 47
paste textarea "стет лд син пром рр"
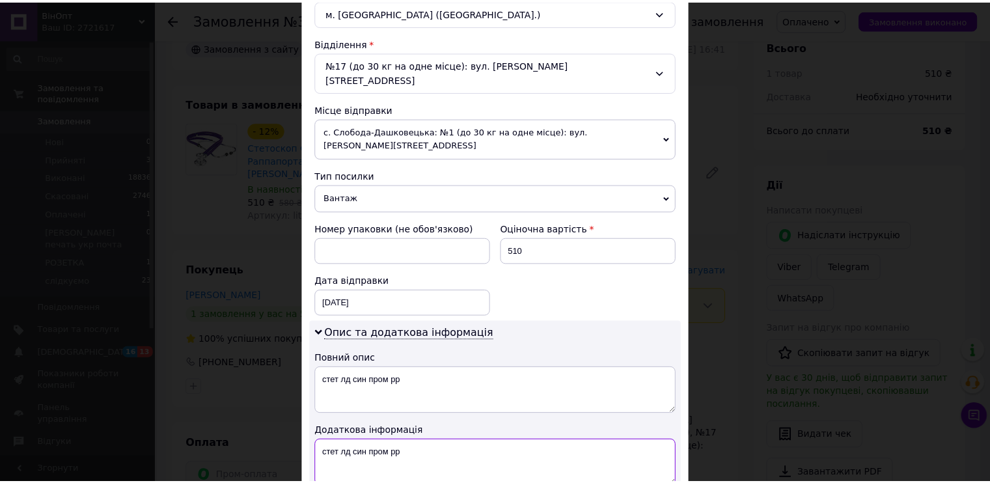
scroll to position [508, 0]
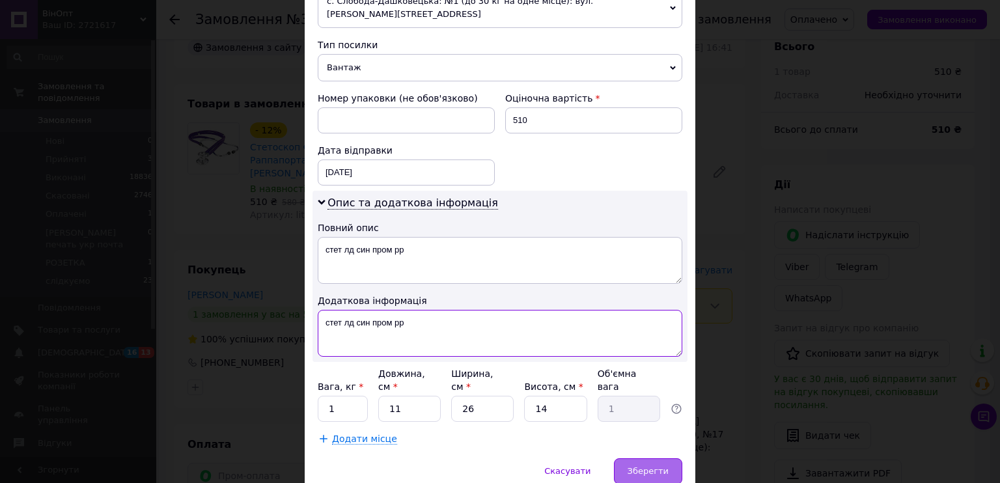
type textarea "стет лд син пром рр"
click at [639, 466] on span "Зберегти" at bounding box center [647, 471] width 41 height 10
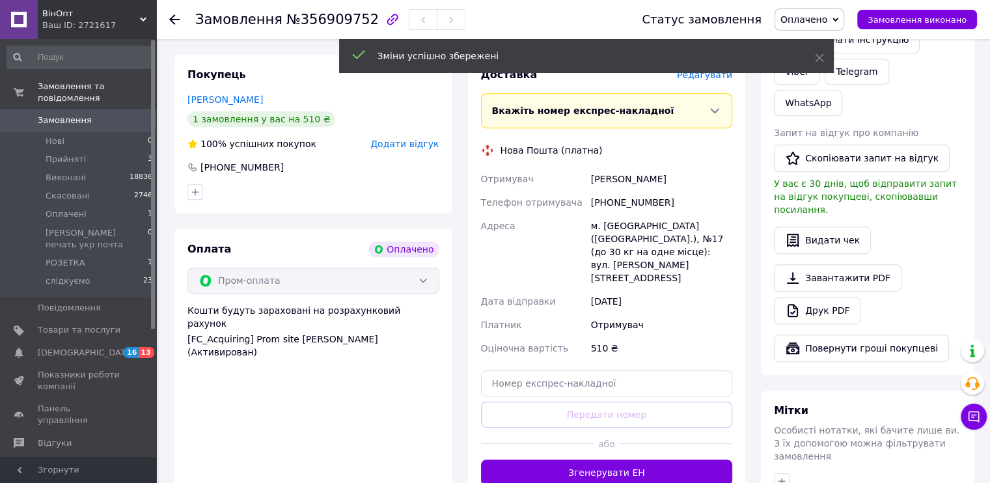
scroll to position [716, 0]
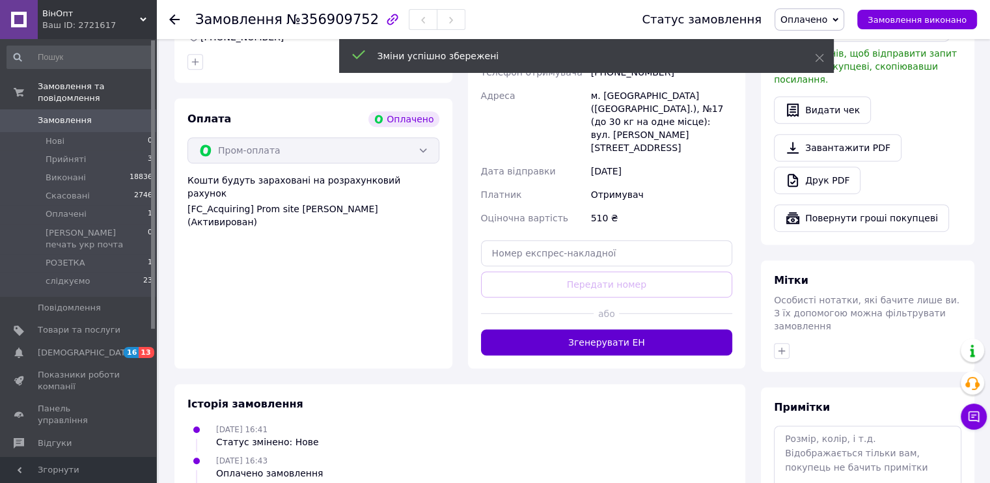
click at [653, 329] on button "Згенерувати ЕН" at bounding box center [607, 342] width 252 height 26
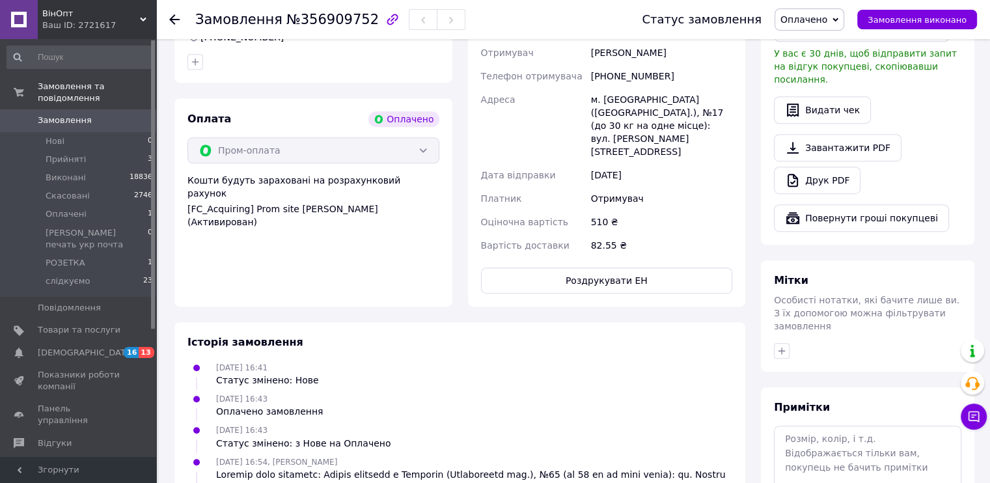
scroll to position [521, 0]
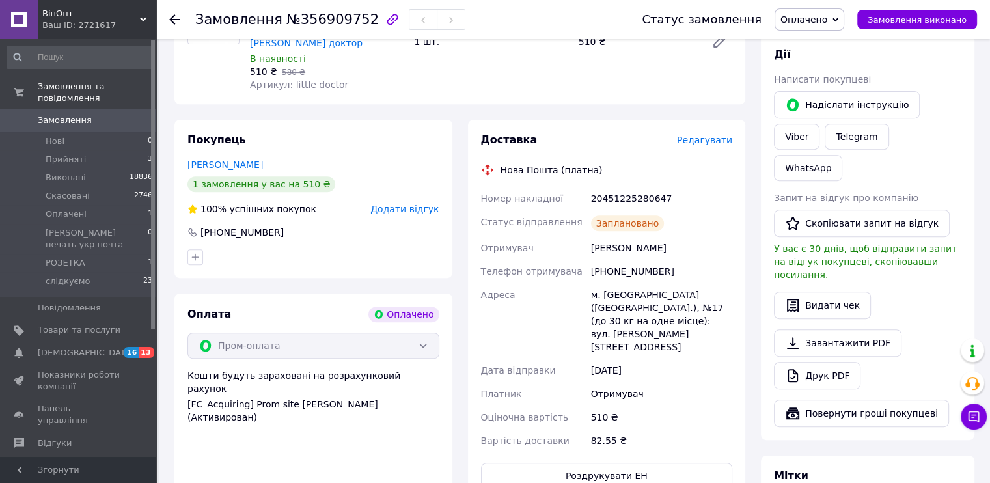
click at [625, 191] on div "20451225280647" at bounding box center [661, 198] width 146 height 23
copy div "20451225280647"
click at [925, 20] on span "Замовлення виконано" at bounding box center [916, 20] width 99 height 10
click at [66, 154] on span "Прийняті" at bounding box center [66, 160] width 40 height 12
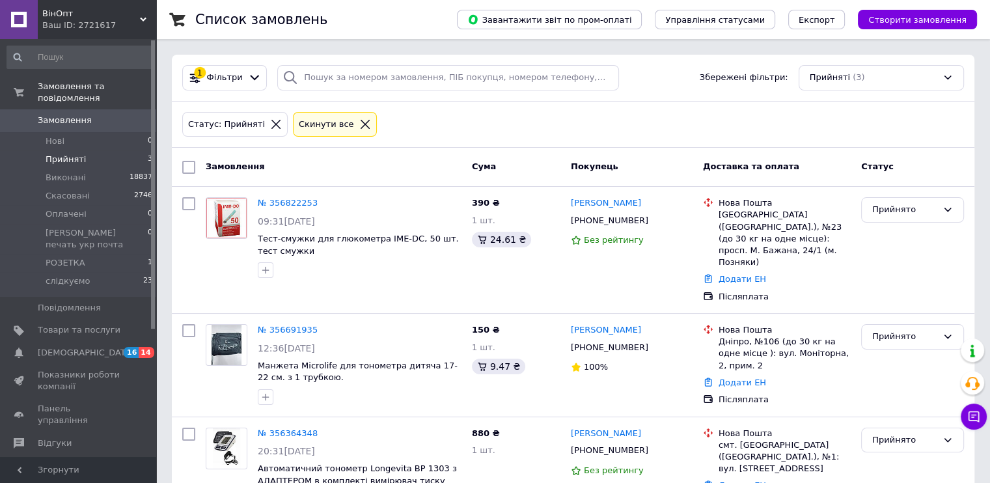
drag, startPoint x: 602, startPoint y: 269, endPoint x: 999, endPoint y: 2, distance: 478.6
click at [602, 269] on div "[PERSON_NAME] [PHONE_NUMBER] Без рейтингу" at bounding box center [631, 250] width 132 height 116
